Goal: Transaction & Acquisition: Subscribe to service/newsletter

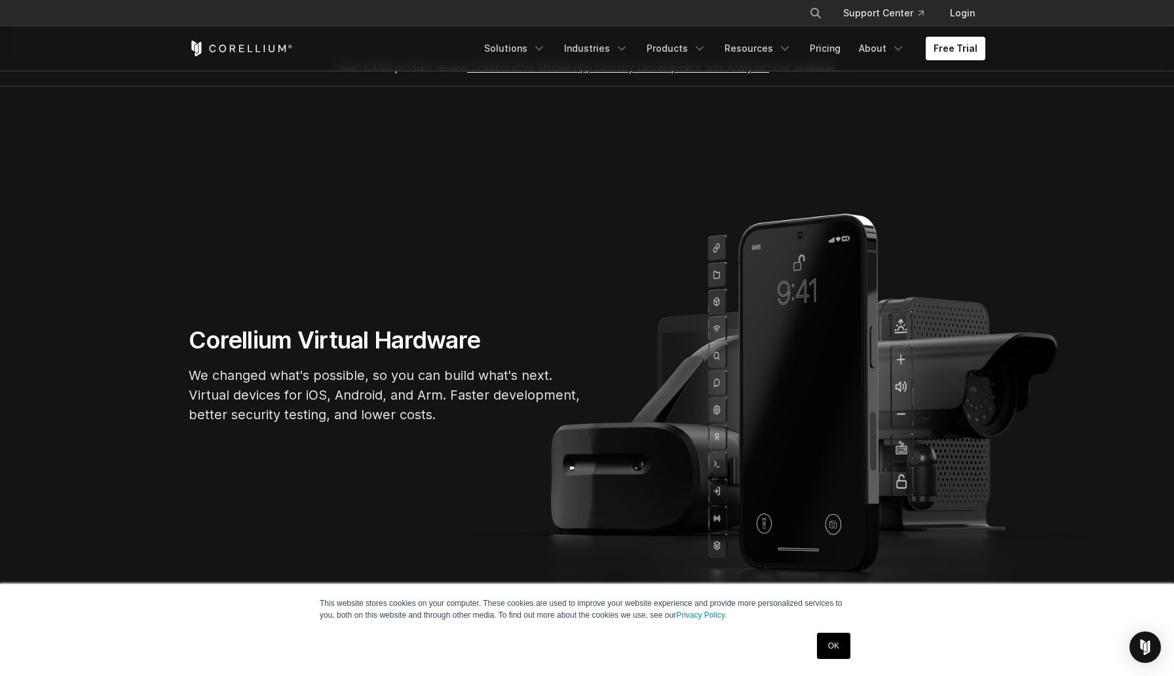
scroll to position [30, 0]
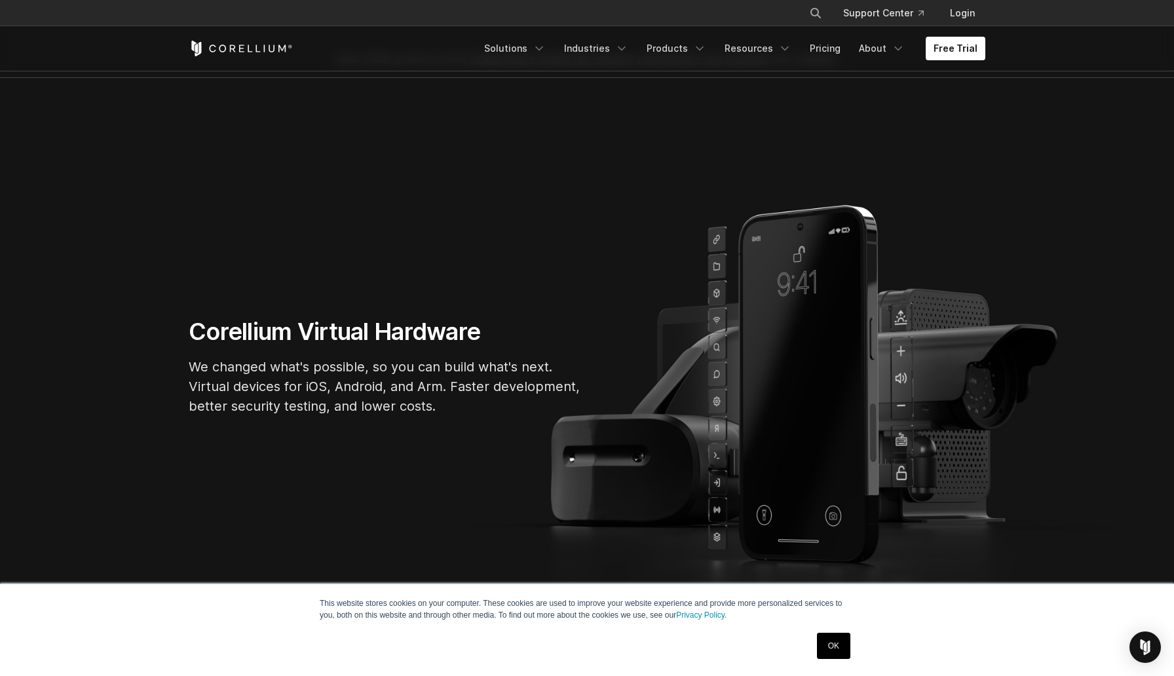
click at [829, 640] on link "OK" at bounding box center [833, 646] width 33 height 26
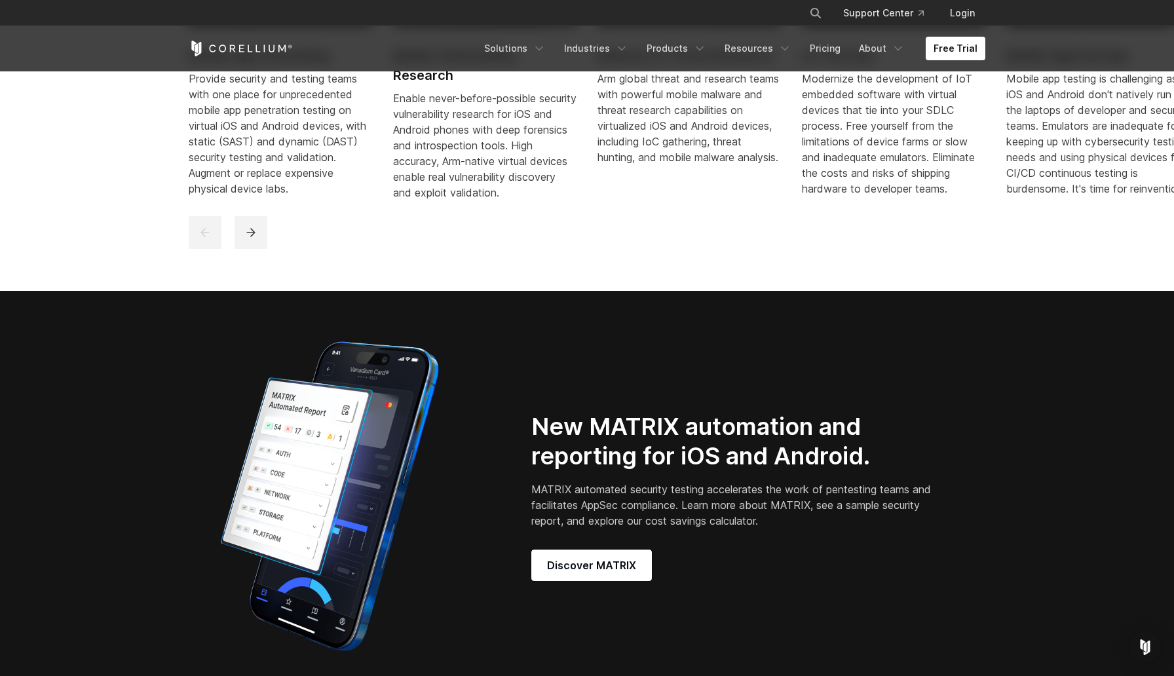
scroll to position [1300, 0]
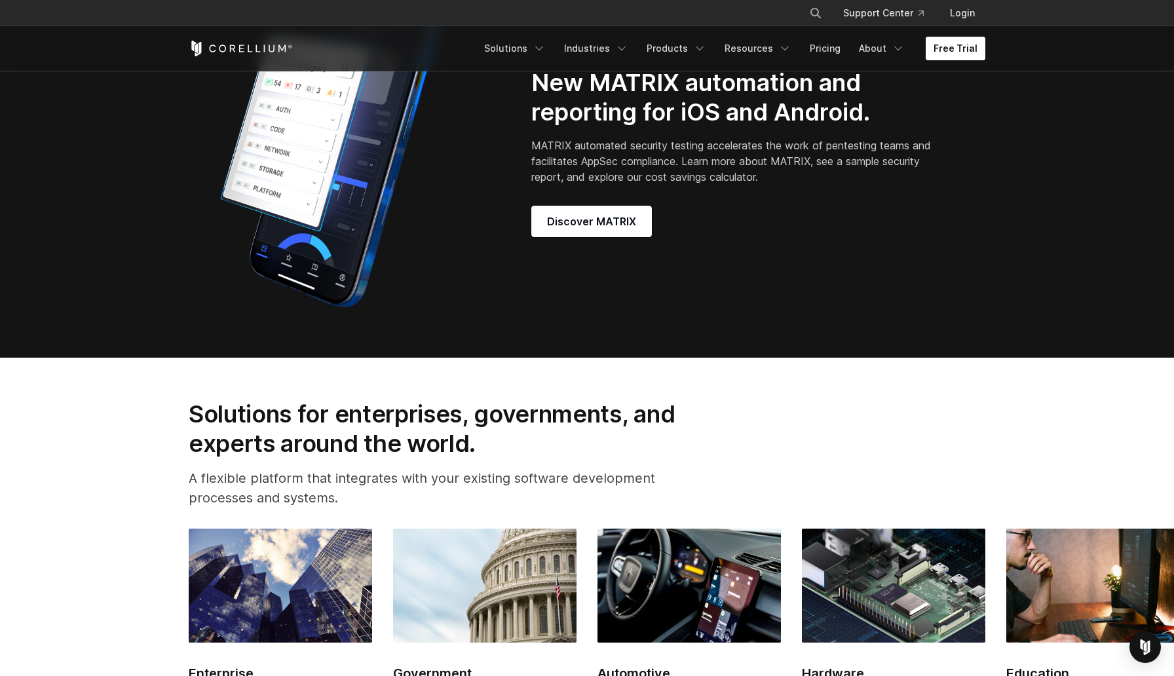
click at [936, 39] on link "Free Trial" at bounding box center [956, 49] width 60 height 24
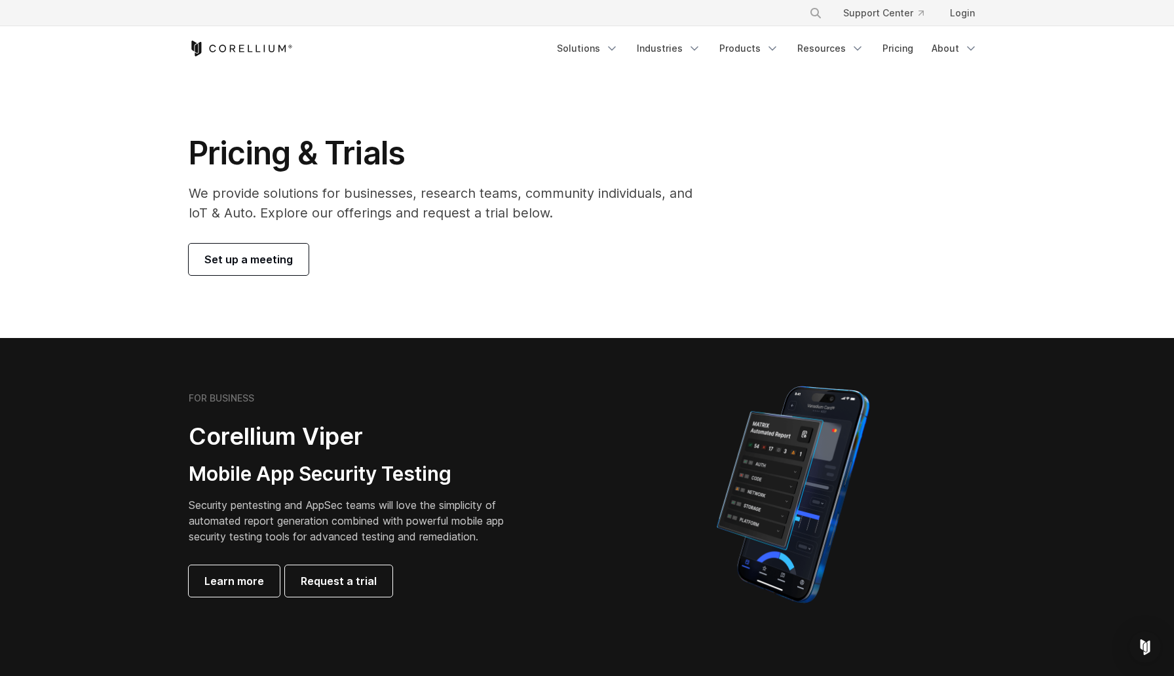
click at [289, 246] on link "Set up a meeting" at bounding box center [249, 259] width 120 height 31
